Goal: Task Accomplishment & Management: Manage account settings

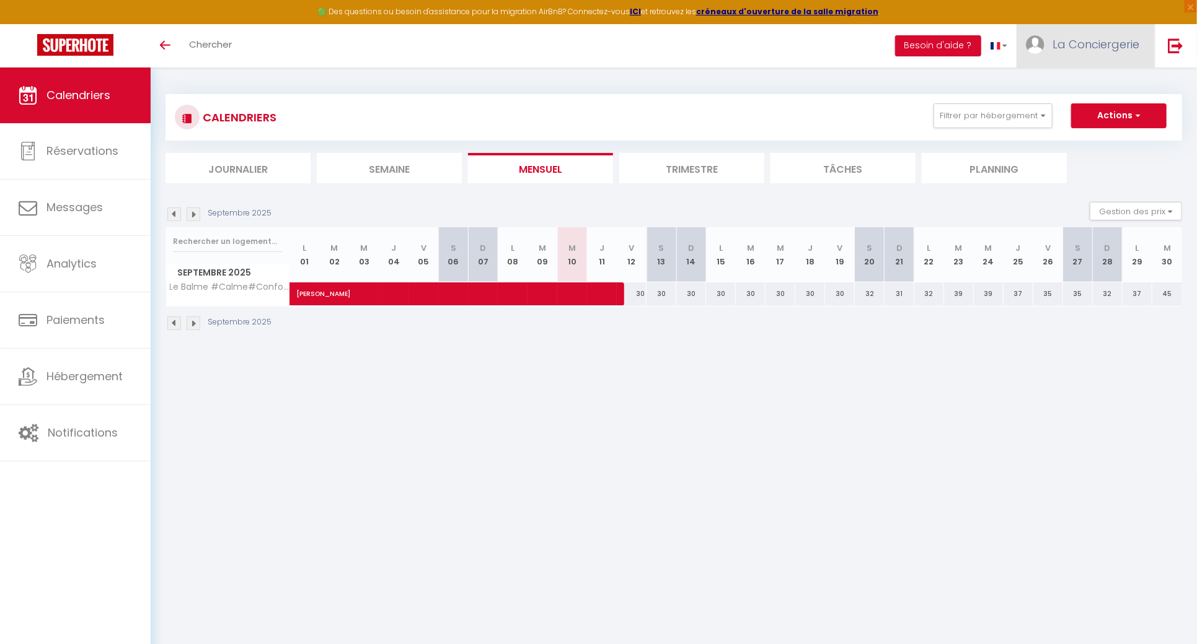
click at [1066, 45] on span "La Conciergerie" at bounding box center [1095, 44] width 87 height 15
click at [1090, 92] on link "Paramètres" at bounding box center [1105, 86] width 92 height 21
select select "fr"
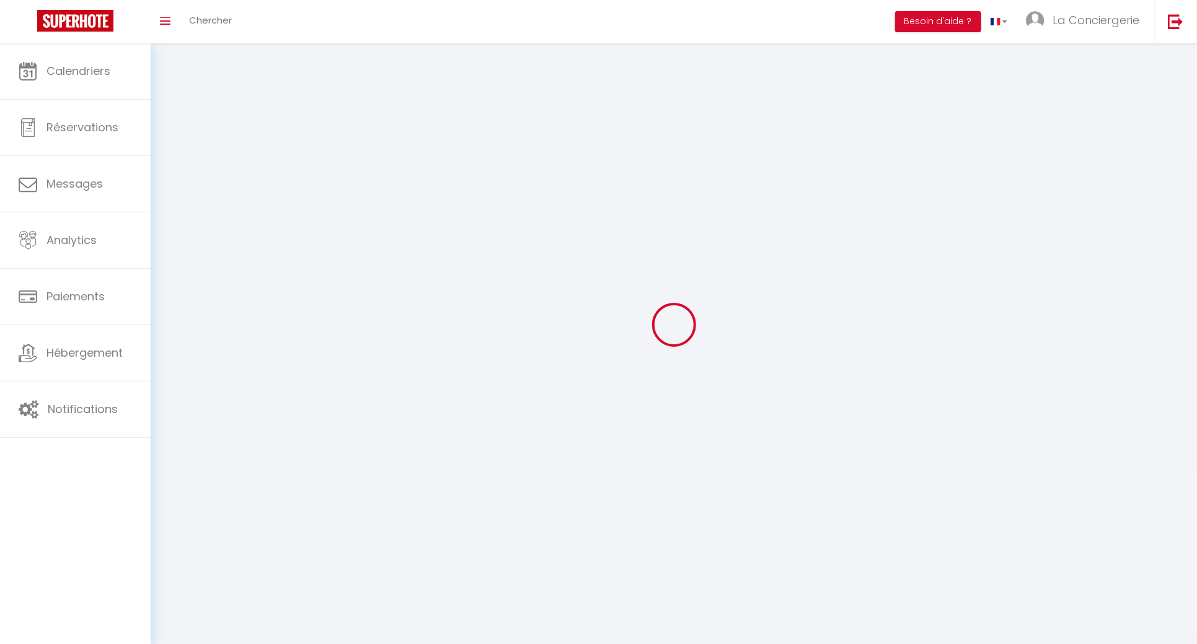
type input "La Conciergerie"
type input "d'Inès"
type input "0744890997"
type input "[STREET_ADDRESS]"
type input "63000"
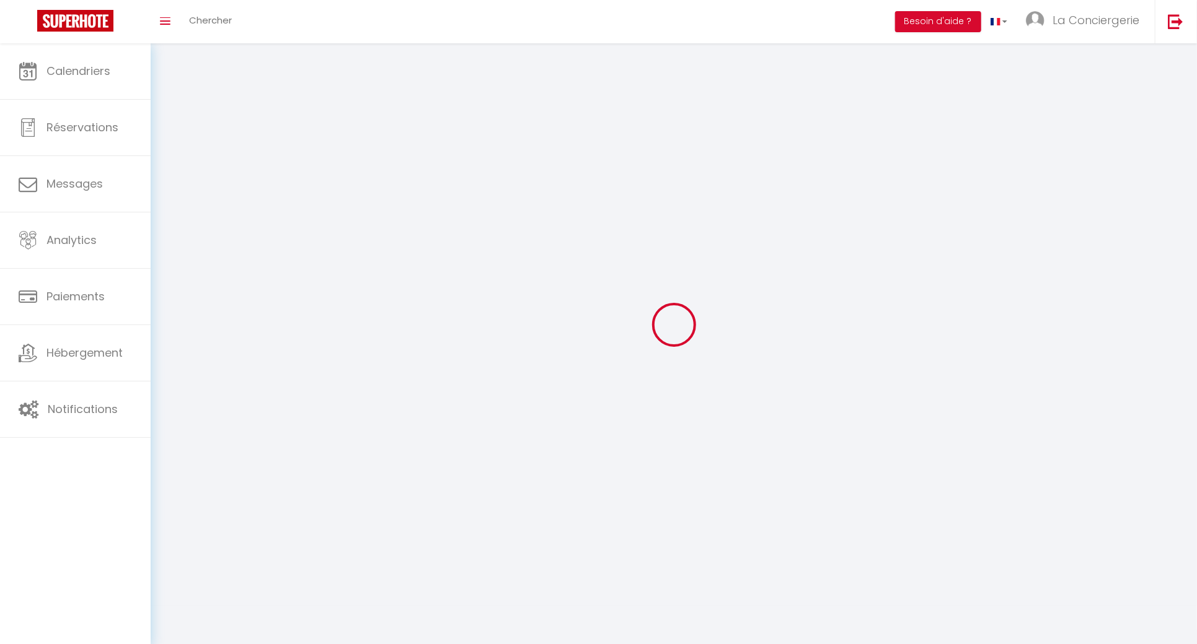
type input "[GEOGRAPHIC_DATA]"
type input "IZFOIqDG1ScFmALziykkKbZXO"
type input "vKlaMZoIDDHAEIFQYiCZYhyDY"
type input "[URL][DOMAIN_NAME]"
select select "28"
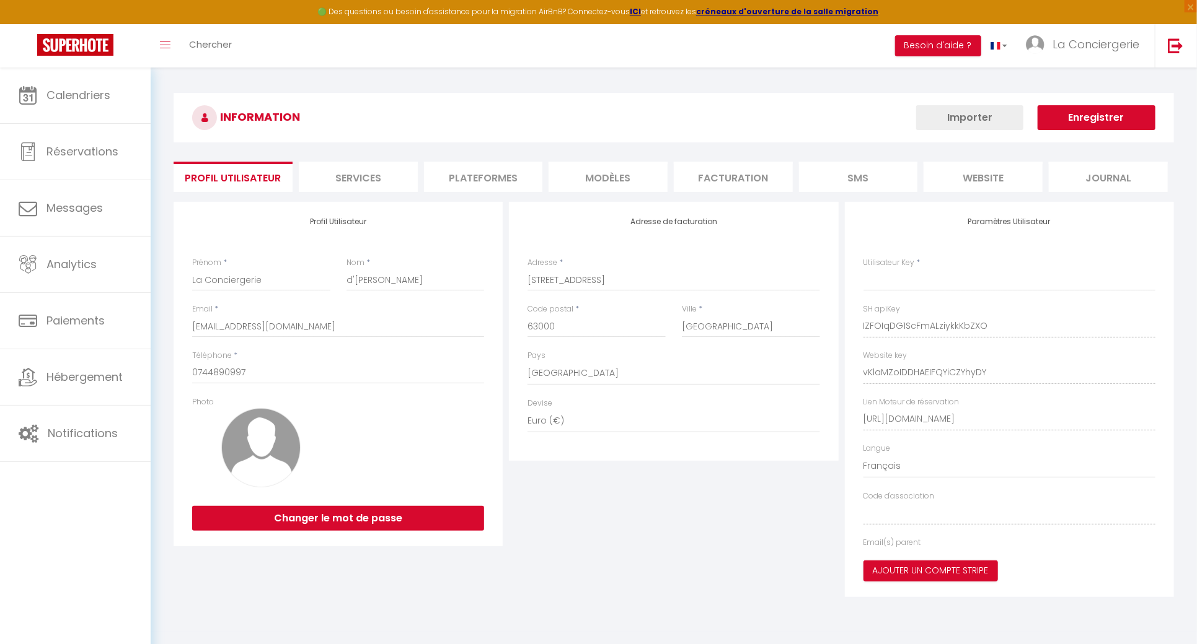
type input "IZFOIqDG1ScFmALziykkKbZXO"
type input "vKlaMZoIDDHAEIFQYiCZYhyDY"
type input "[URL][DOMAIN_NAME]"
select select "fr"
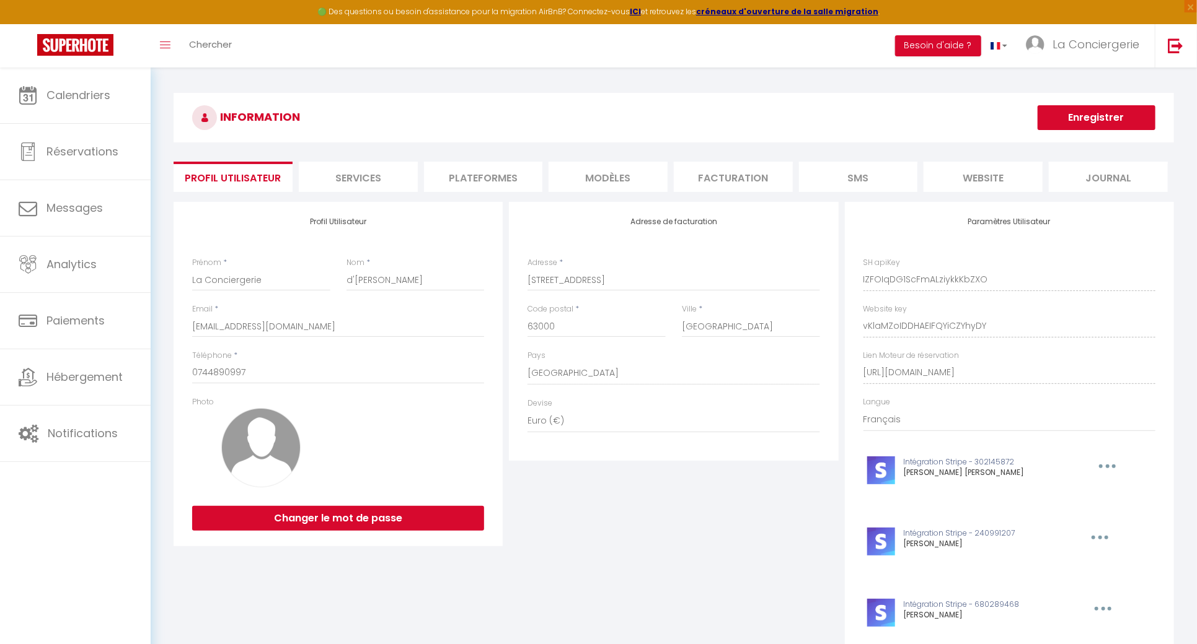
click at [483, 170] on li "Plateformes" at bounding box center [483, 177] width 119 height 30
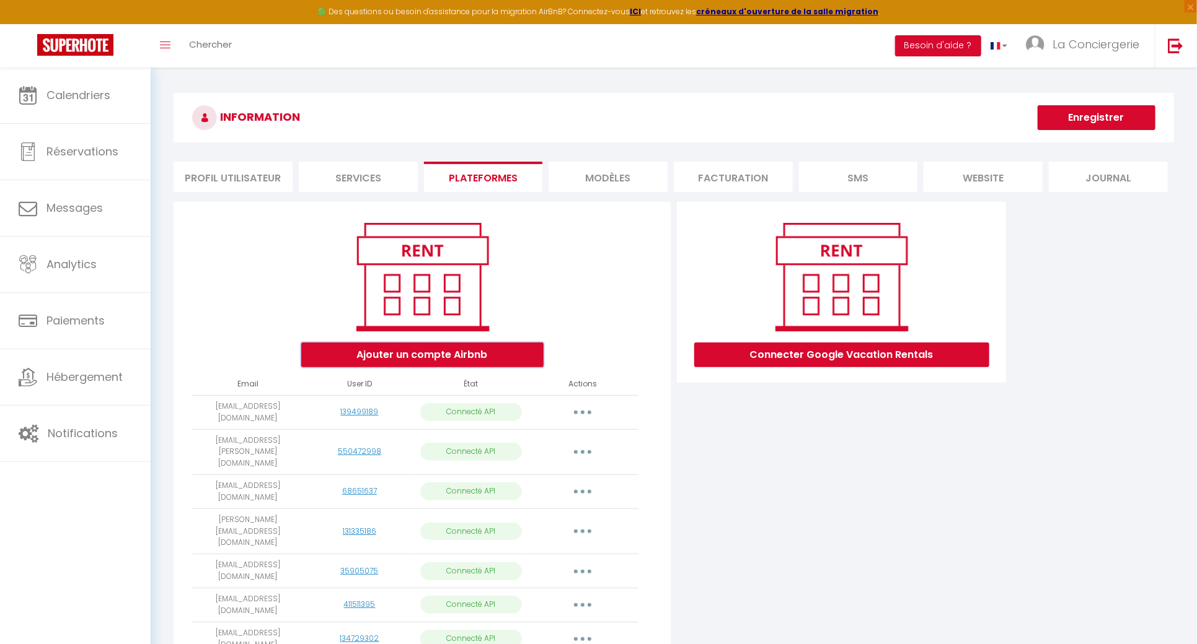
click at [507, 349] on button "Ajouter un compte Airbnb" at bounding box center [422, 355] width 242 height 25
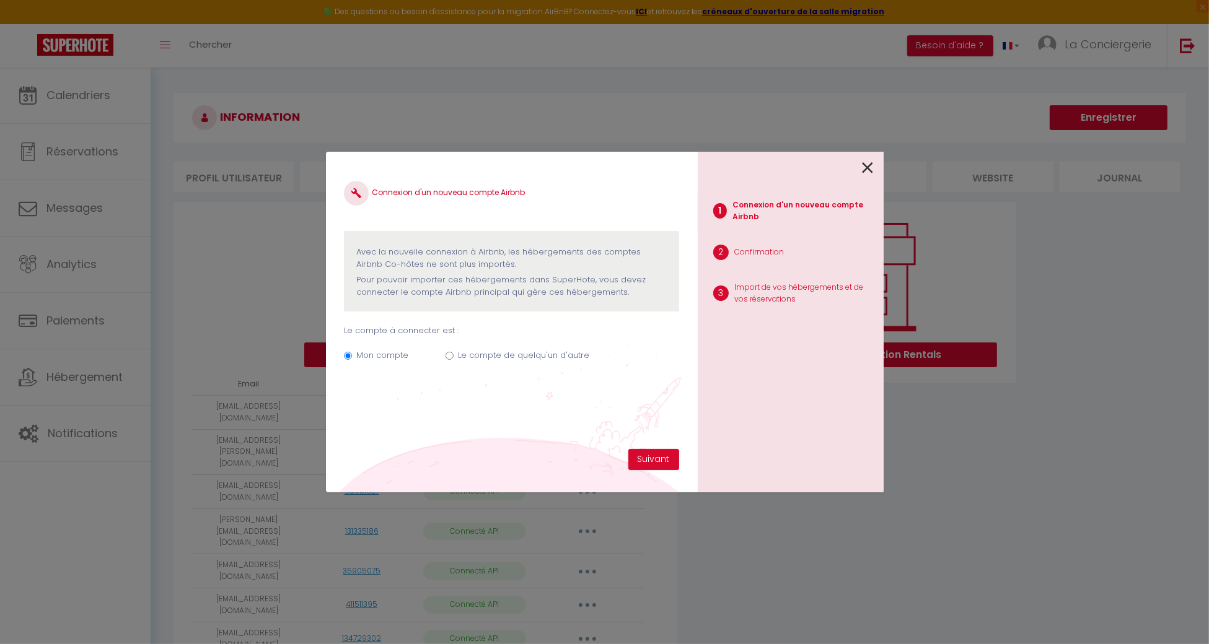
click at [506, 352] on label "Le compte de quelqu'un d'autre" at bounding box center [523, 355] width 131 height 12
click at [454, 352] on input "Le compte de quelqu'un d'autre" at bounding box center [450, 356] width 8 height 8
radio input "true"
radio input "false"
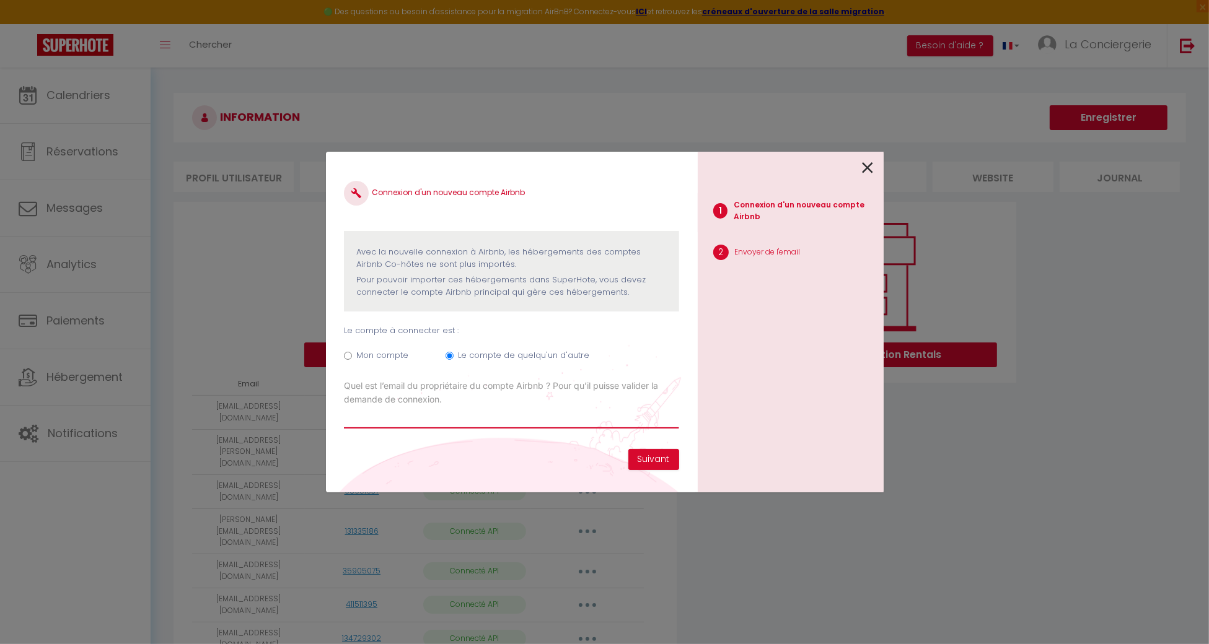
click at [463, 416] on input "Email connexion Airbnb" at bounding box center [511, 417] width 335 height 22
paste input "[EMAIL_ADDRESS][DOMAIN_NAME]"
type input "[EMAIL_ADDRESS][DOMAIN_NAME]"
click at [657, 458] on button "Suivant" at bounding box center [653, 459] width 51 height 21
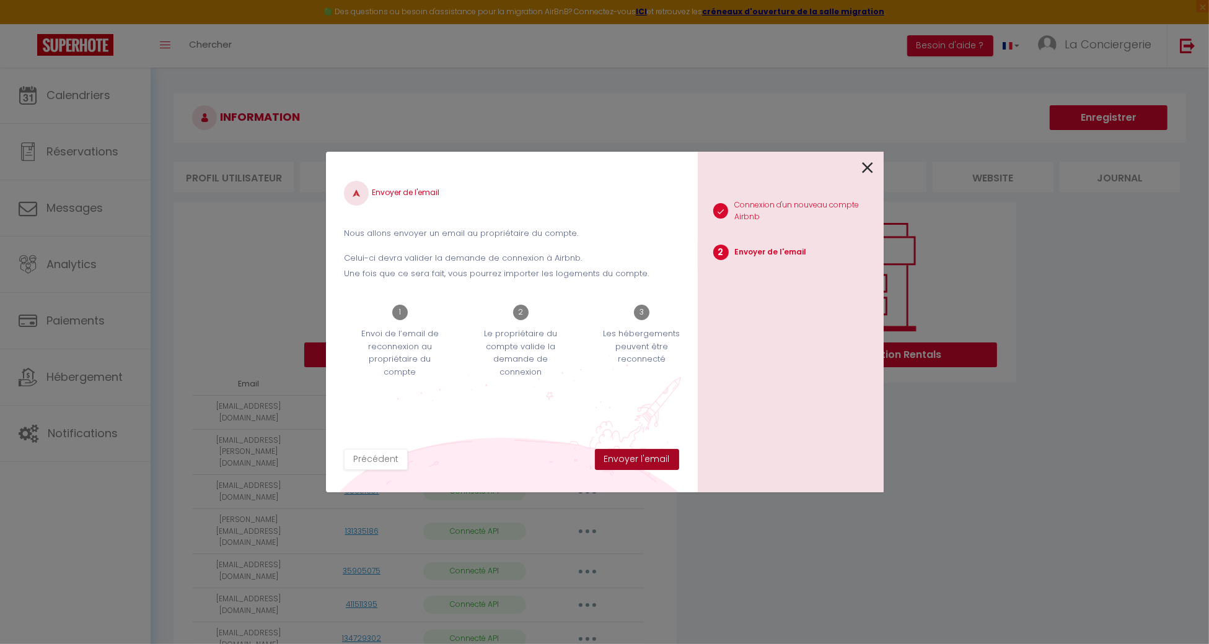
click at [657, 458] on button "Envoyer l'email" at bounding box center [637, 459] width 84 height 21
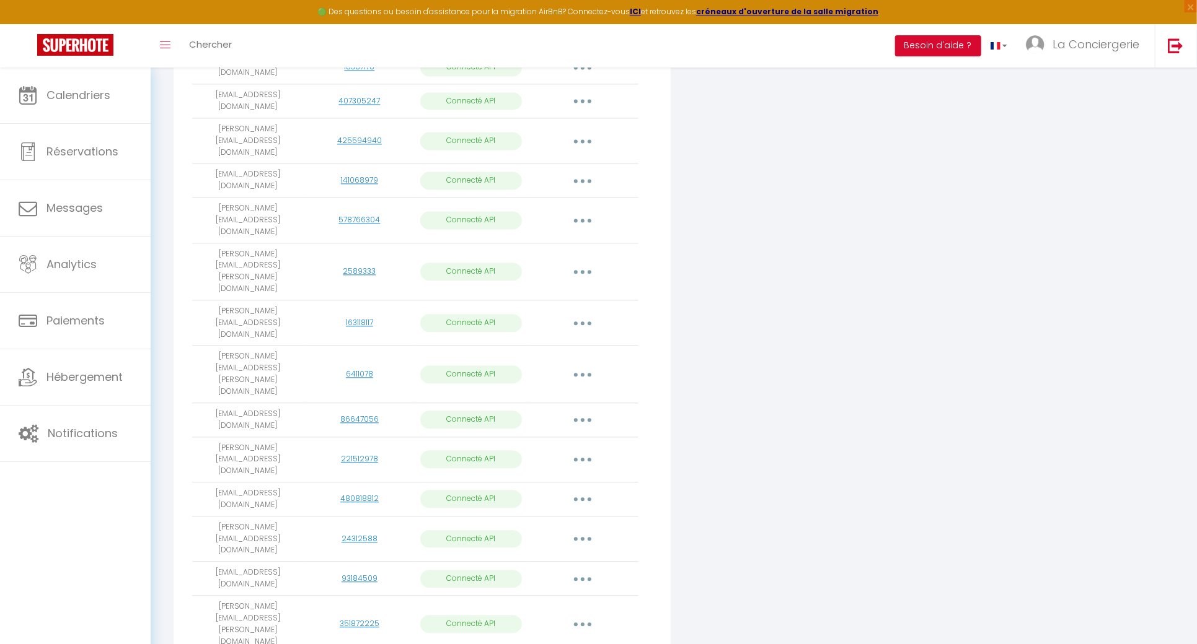
scroll to position [1554, 0]
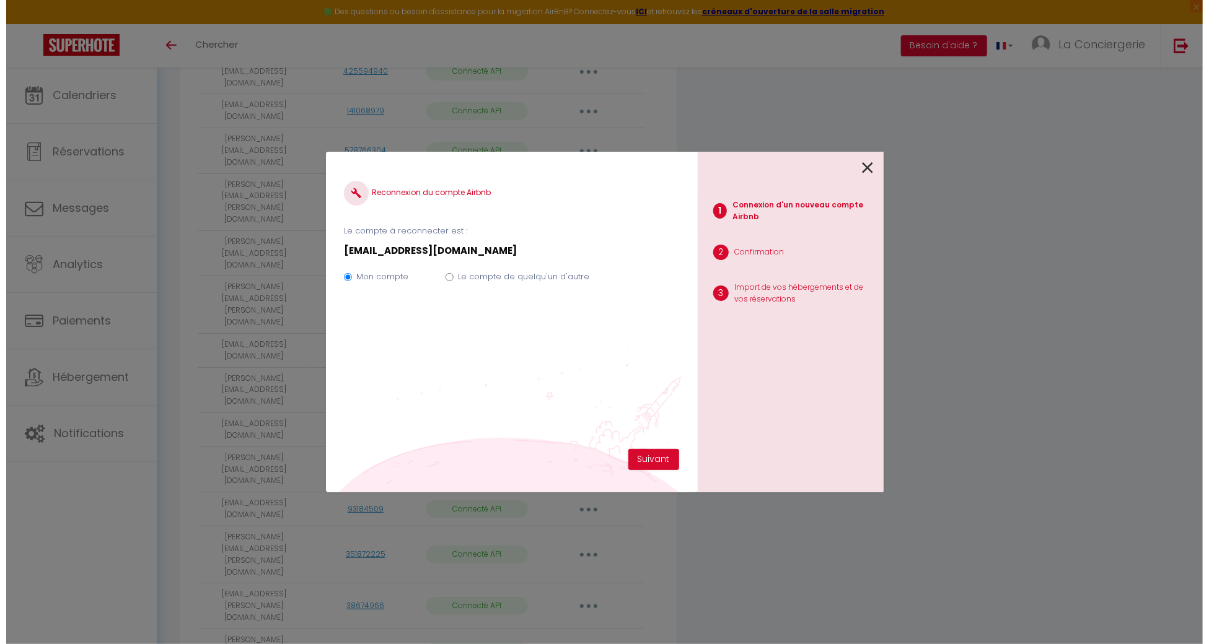
scroll to position [1535, 0]
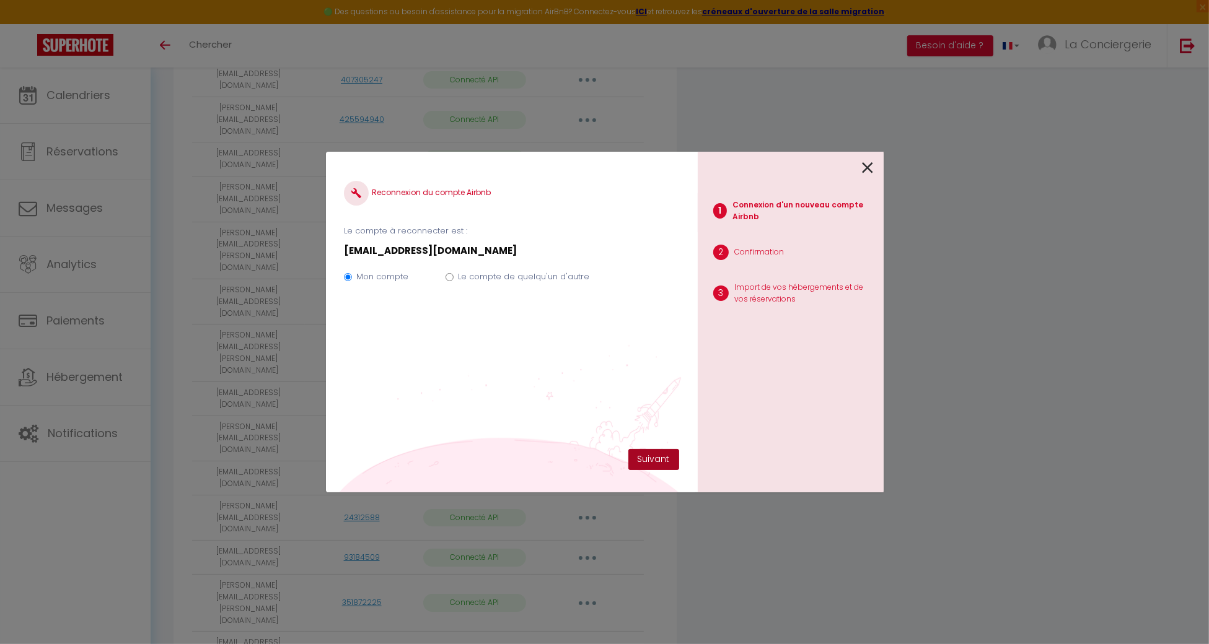
click at [638, 451] on button "Suivant" at bounding box center [653, 459] width 51 height 21
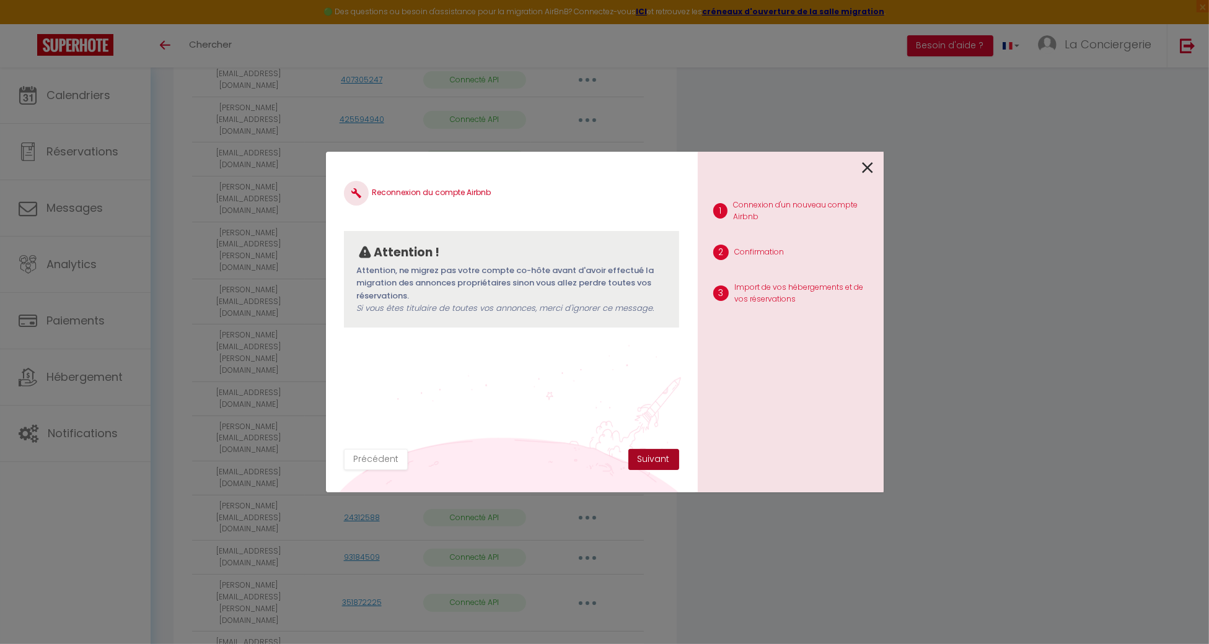
click at [638, 451] on button "Suivant" at bounding box center [653, 459] width 51 height 21
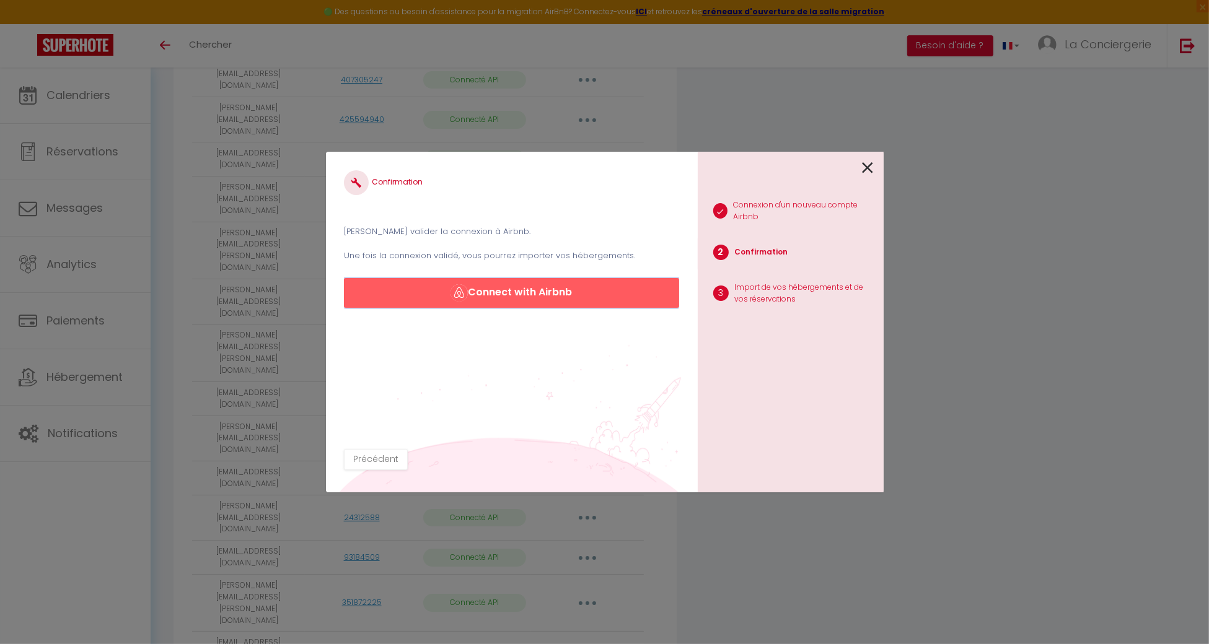
click at [553, 295] on button "Connect with Airbnb" at bounding box center [511, 293] width 335 height 30
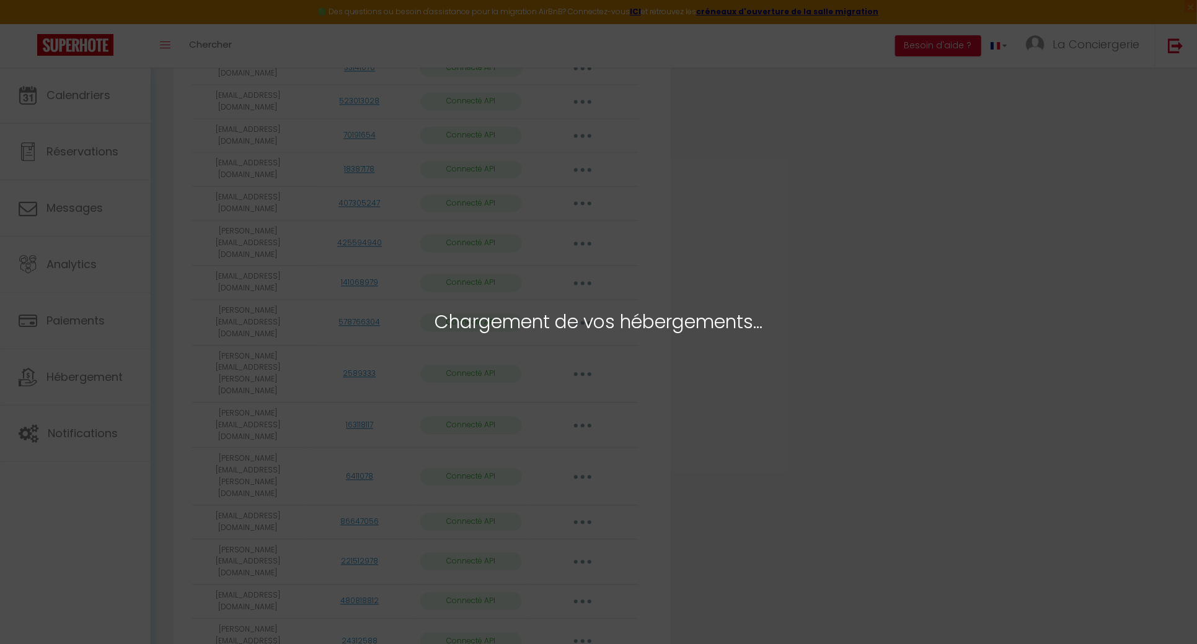
scroll to position [1554, 0]
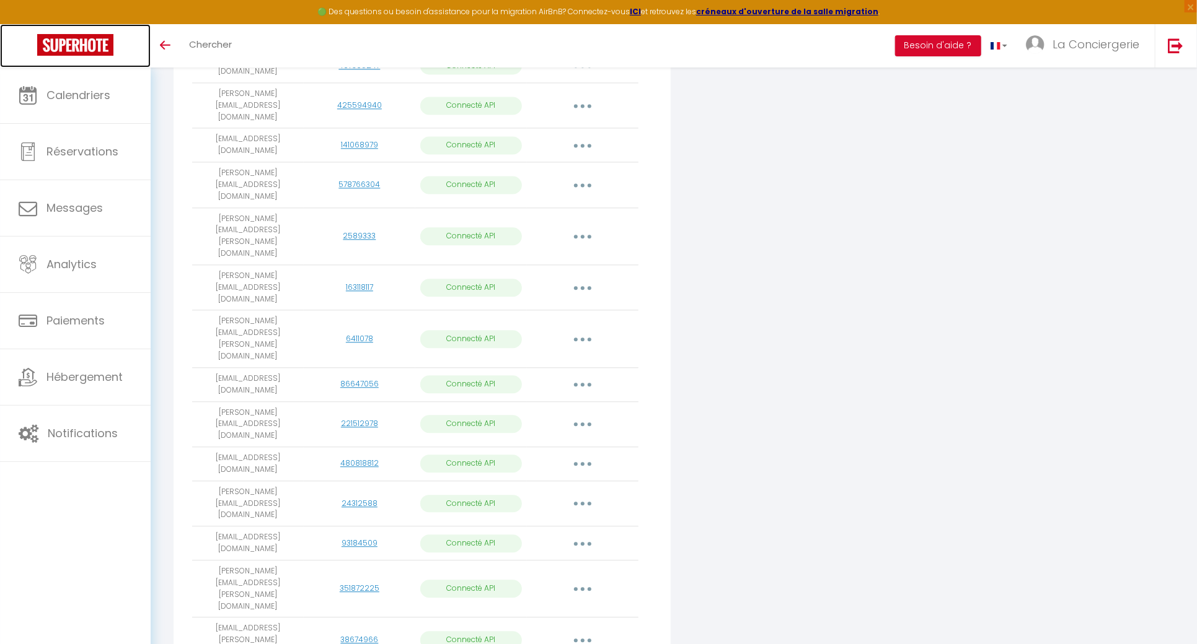
click at [66, 45] on img at bounding box center [75, 45] width 76 height 22
